Goal: Find specific page/section: Find specific page/section

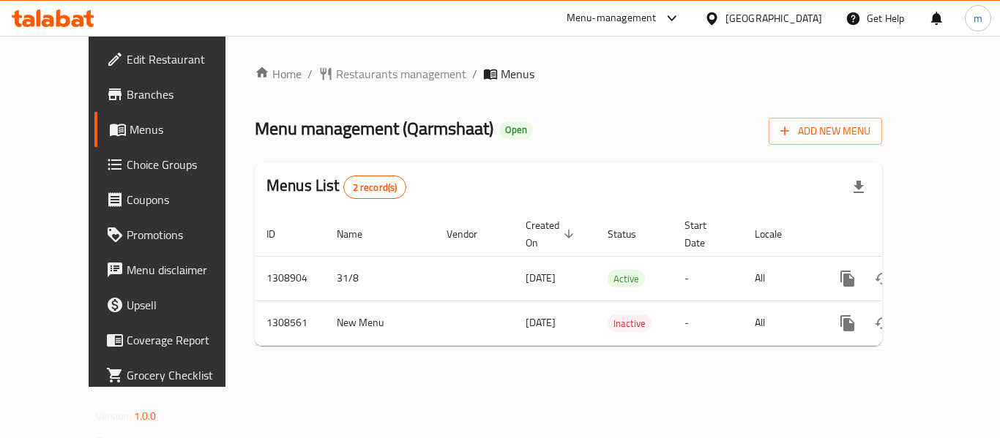
click at [94, 176] on link "Choice Groups" at bounding box center [174, 164] width 161 height 35
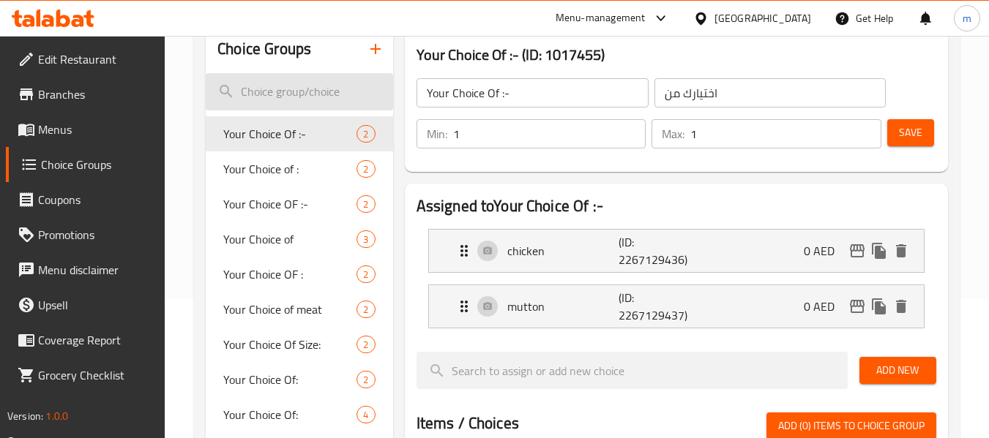
scroll to position [146, 0]
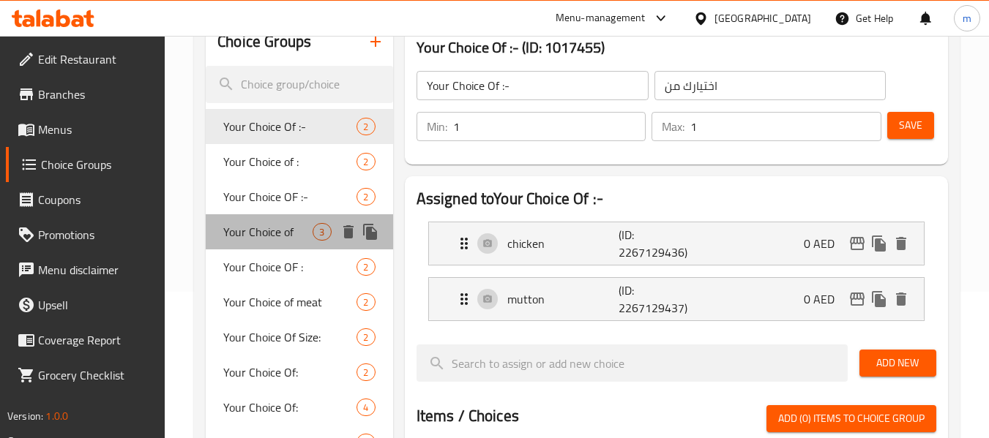
click at [293, 230] on span "Your Choice of" at bounding box center [267, 232] width 89 height 18
type input "Your Choice of"
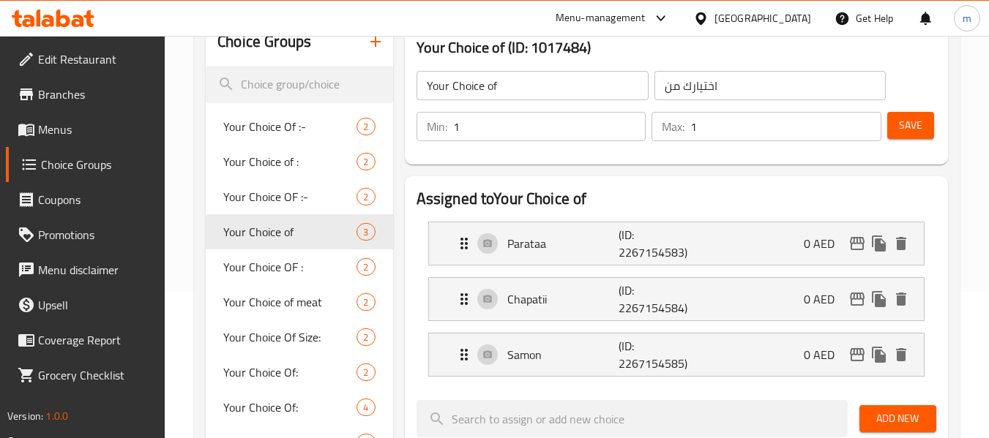
click at [62, 26] on icon at bounding box center [63, 19] width 14 height 18
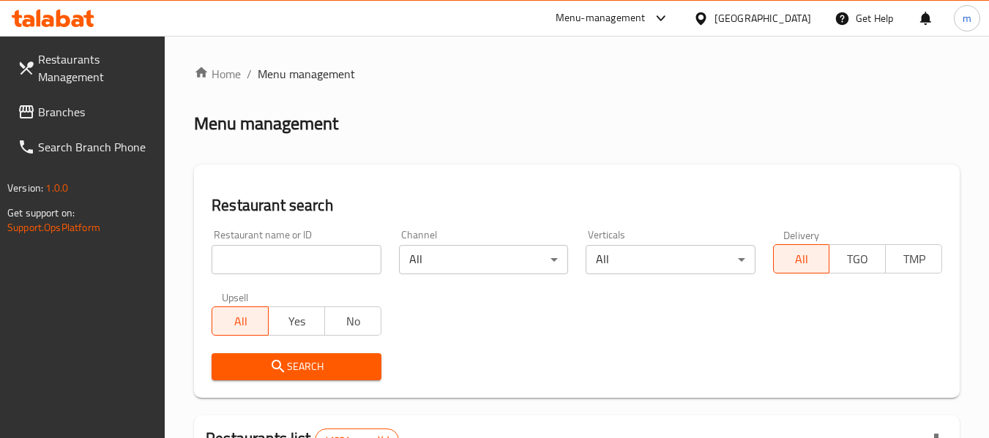
scroll to position [146, 0]
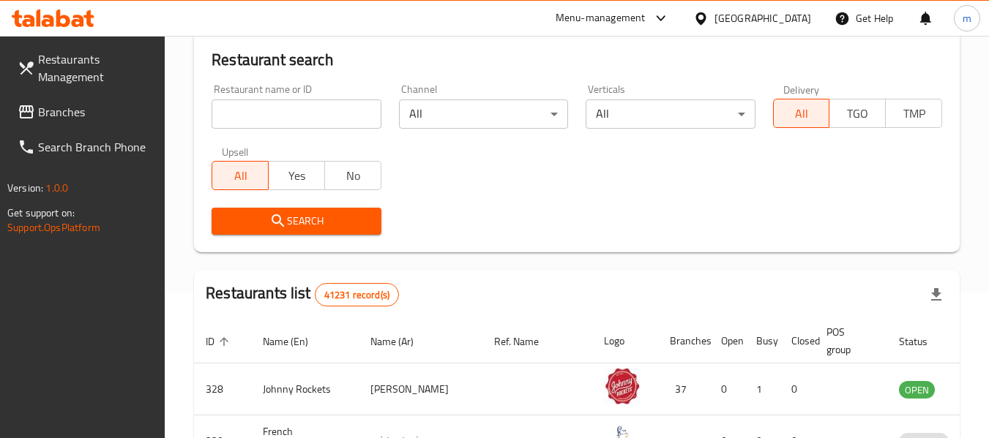
drag, startPoint x: 0, startPoint y: 0, endPoint x: 79, endPoint y: 119, distance: 143.1
click at [79, 119] on span "Branches" at bounding box center [96, 112] width 116 height 18
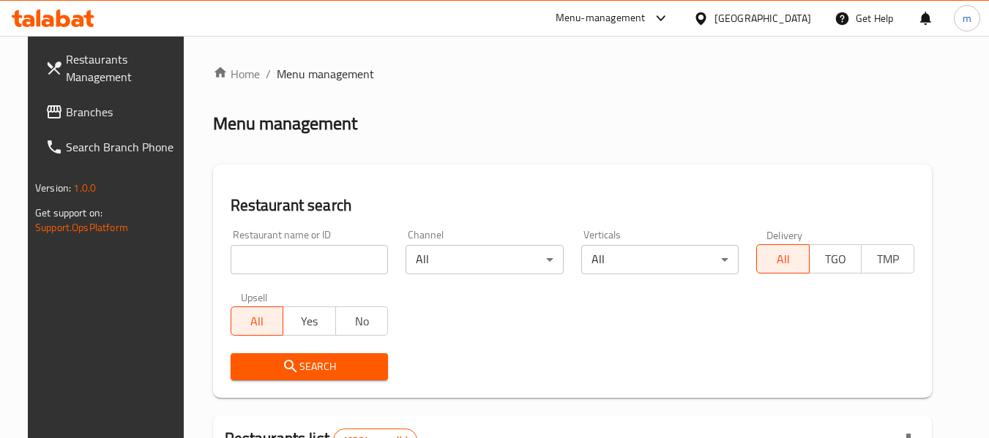
scroll to position [146, 0]
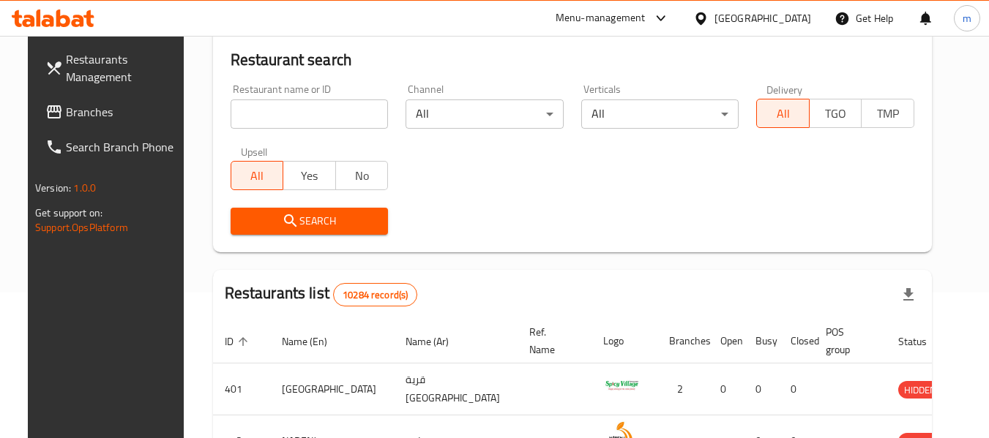
click at [94, 119] on span "Branches" at bounding box center [124, 112] width 116 height 18
